Goal: Book appointment/travel/reservation

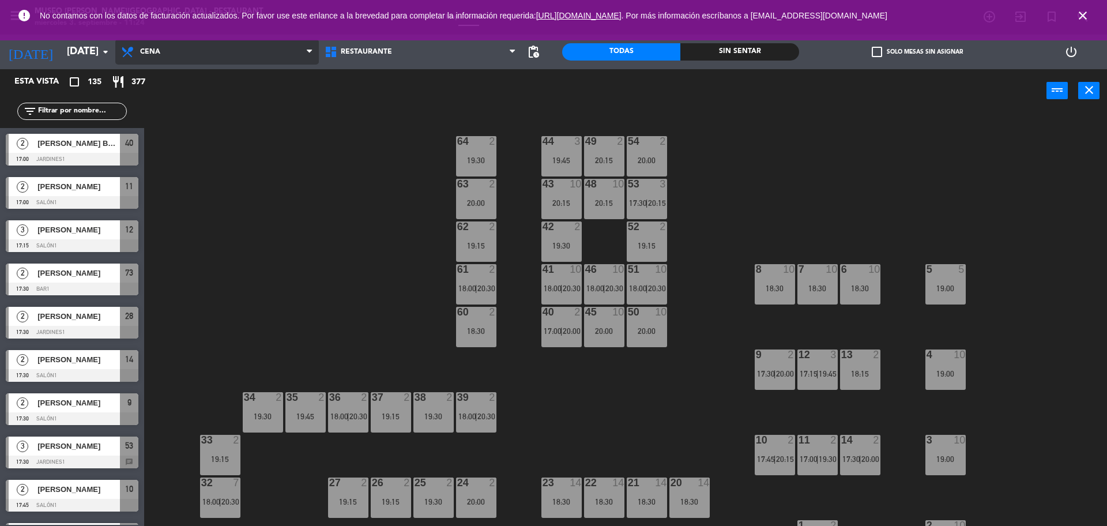
click at [170, 43] on span "Cena" at bounding box center [217, 51] width 204 height 25
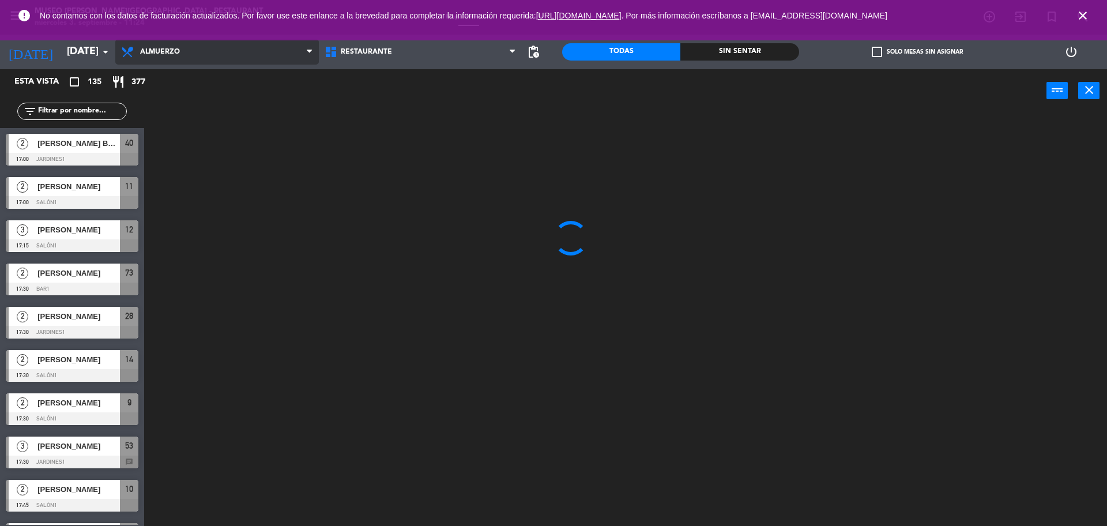
click at [173, 113] on ng-component "menu [GEOGRAPHIC_DATA][PERSON_NAME] - Restaurant [DATE] 3. septiembre - 11:24 M…" at bounding box center [553, 264] width 1107 height 529
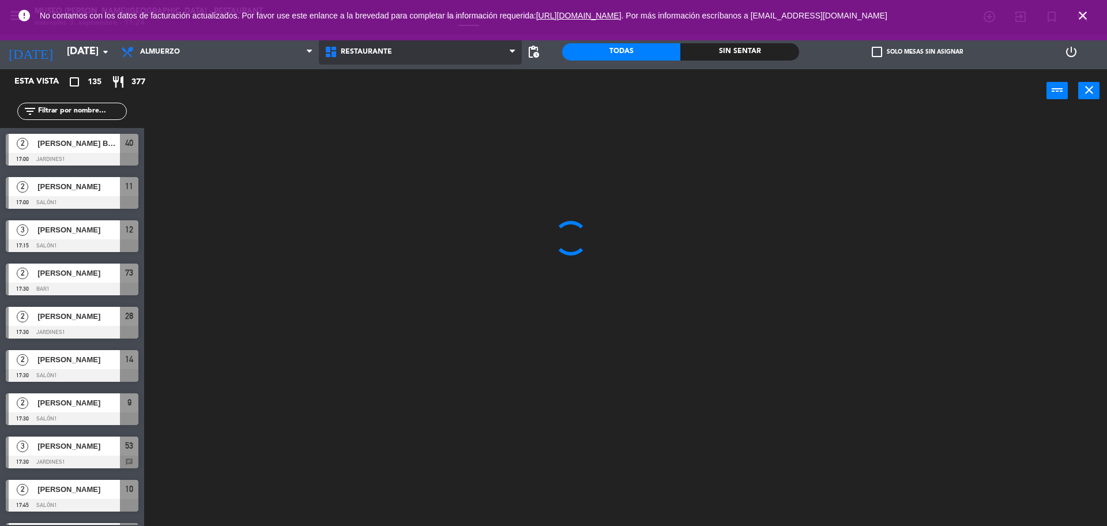
click at [401, 52] on span "Restaurante" at bounding box center [421, 51] width 204 height 25
click at [405, 99] on ng-component "menu [GEOGRAPHIC_DATA][PERSON_NAME] - Restaurant [DATE] 3. septiembre - 11:24 M…" at bounding box center [553, 264] width 1107 height 529
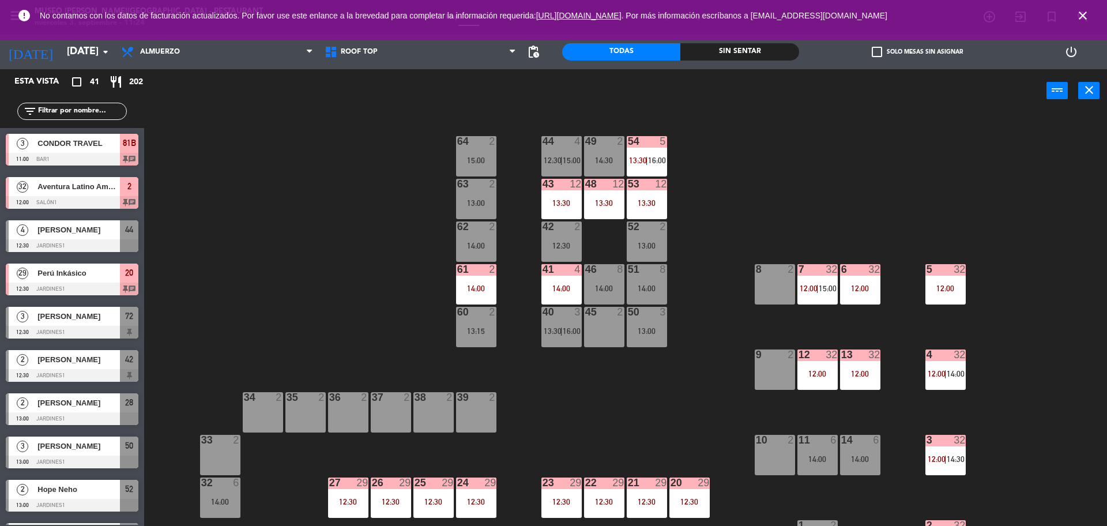
click at [1090, 16] on span "close" at bounding box center [1082, 15] width 31 height 31
click at [1087, 16] on icon "close" at bounding box center [1083, 16] width 14 height 14
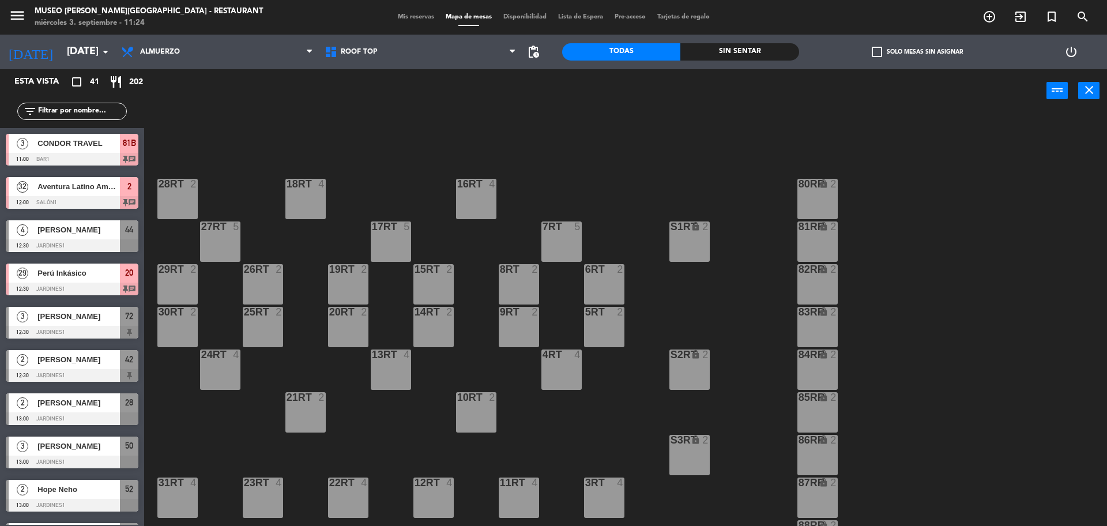
click at [405, 202] on div "18RT 4 16RT 4 28RT 2 80RR lock 2 27RT 5 7RT 5 S1RT lock 2 17RT 5 81RR lock 2 29…" at bounding box center [631, 321] width 952 height 413
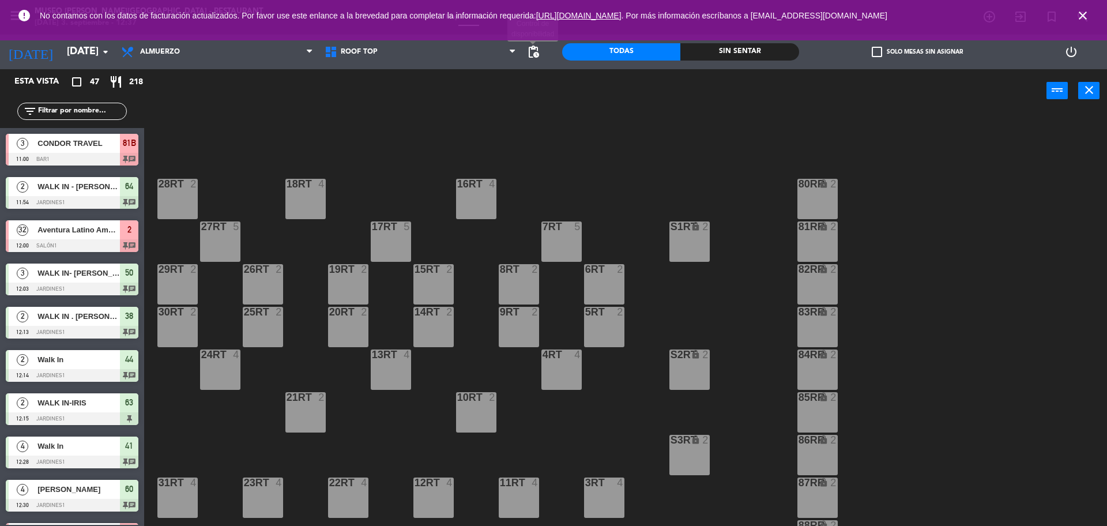
click at [533, 54] on span "pending_actions" at bounding box center [533, 52] width 14 height 14
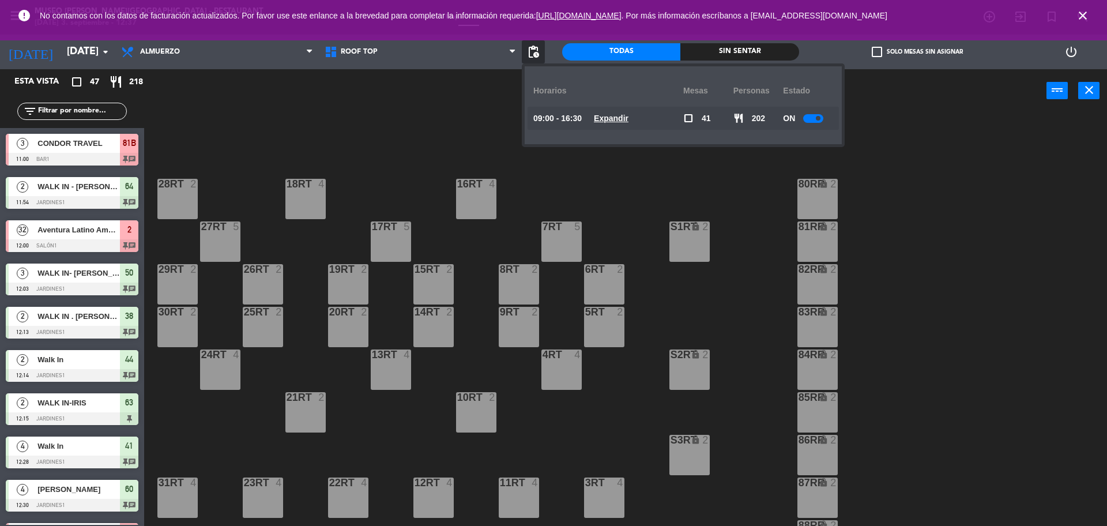
click at [622, 123] on span "Expandir" at bounding box center [611, 118] width 35 height 13
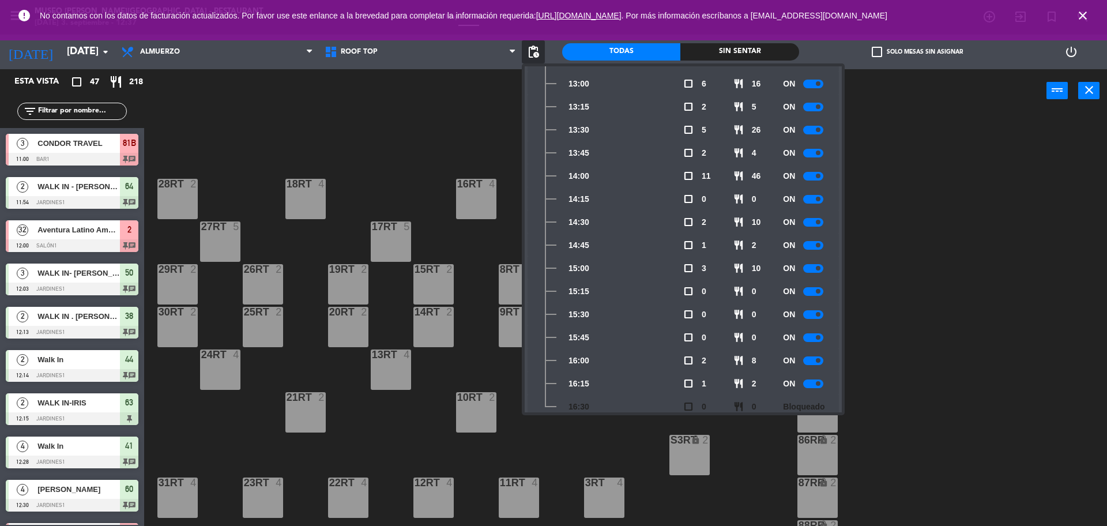
scroll to position [447, 0]
click at [371, 125] on div "18RT 4 16RT 4 28RT 2 80RR lock 2 27RT 5 7RT 5 S1RT lock 2 17RT 5 81RR lock 2 29…" at bounding box center [631, 321] width 952 height 413
